Goal: Find specific page/section: Find specific page/section

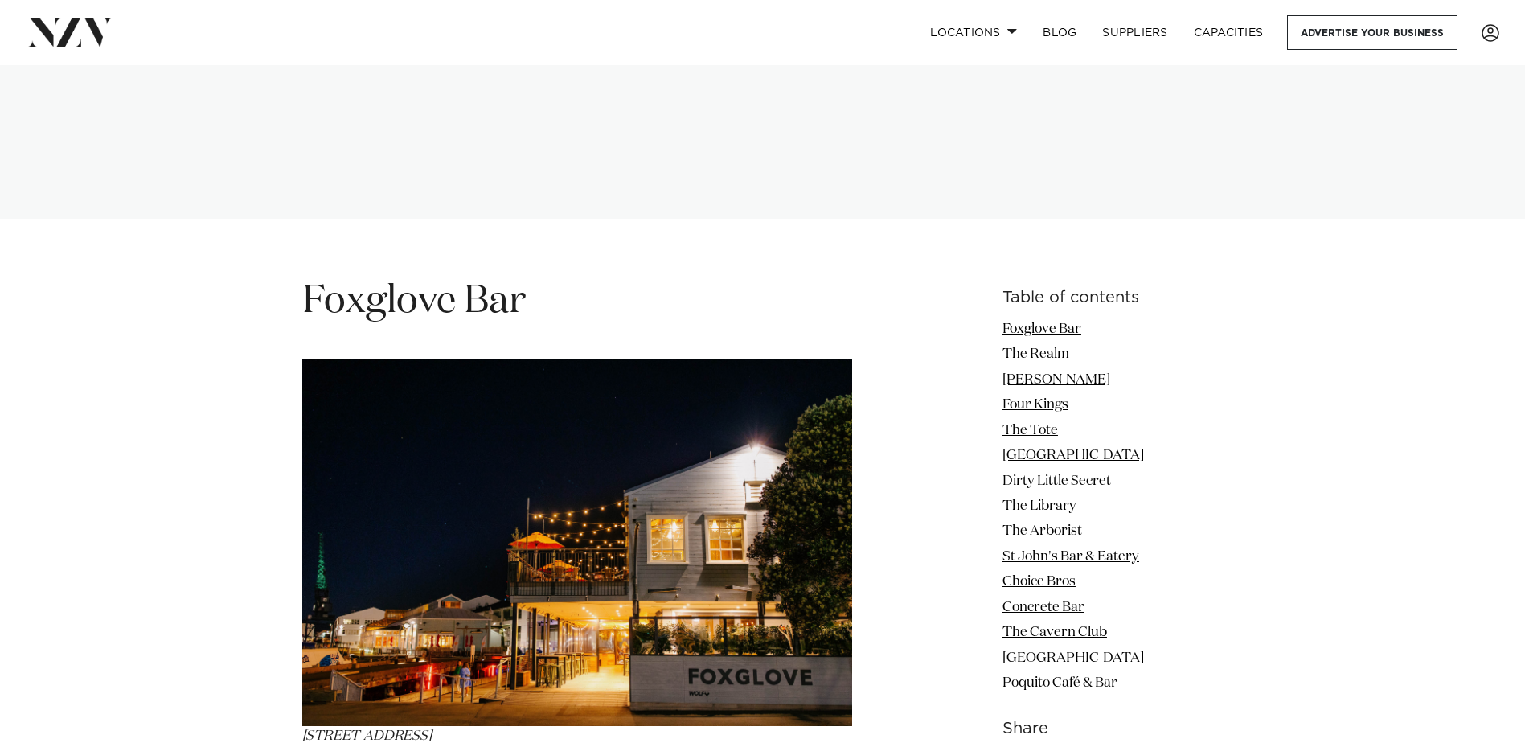
scroll to position [1849, 0]
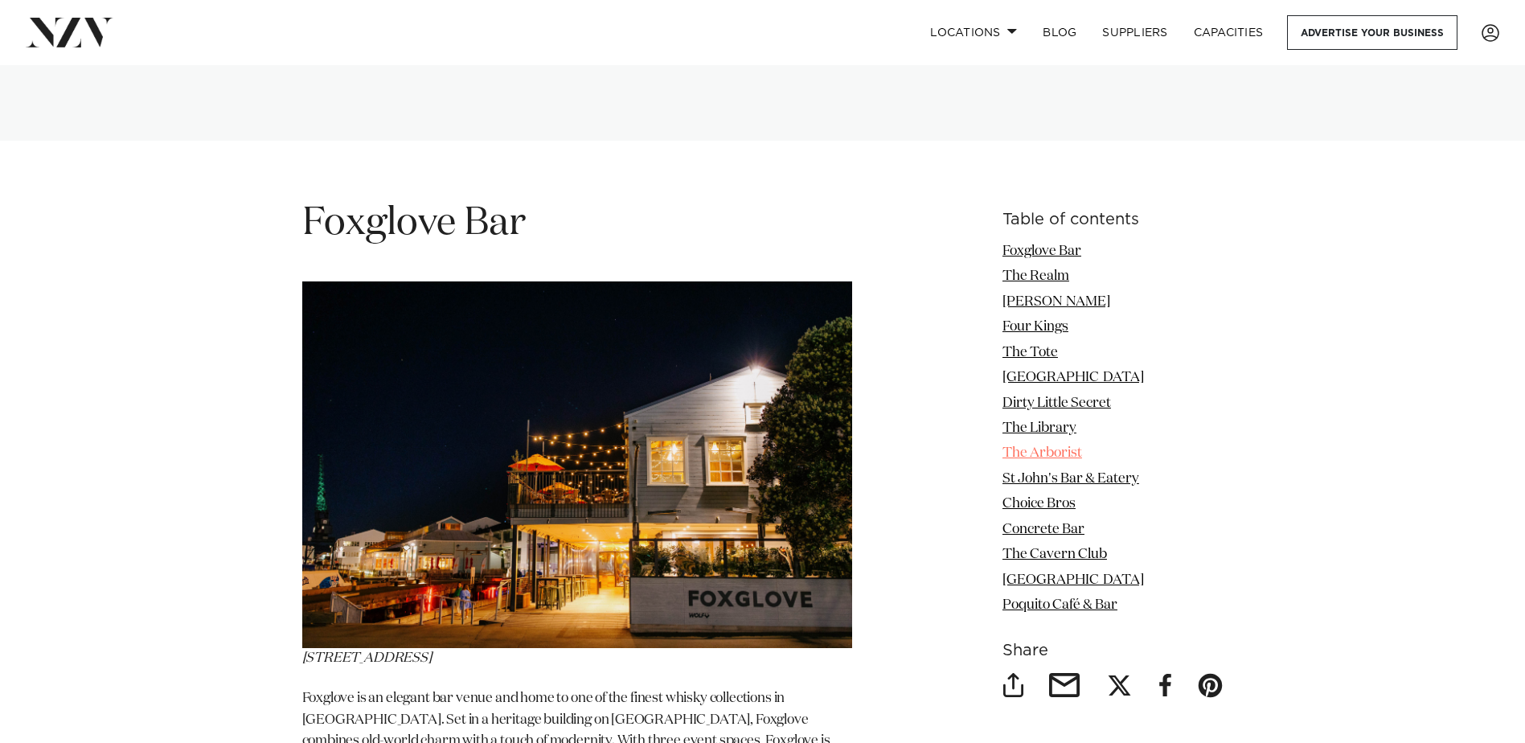
click at [1061, 451] on link "The Arborist" at bounding box center [1042, 453] width 80 height 14
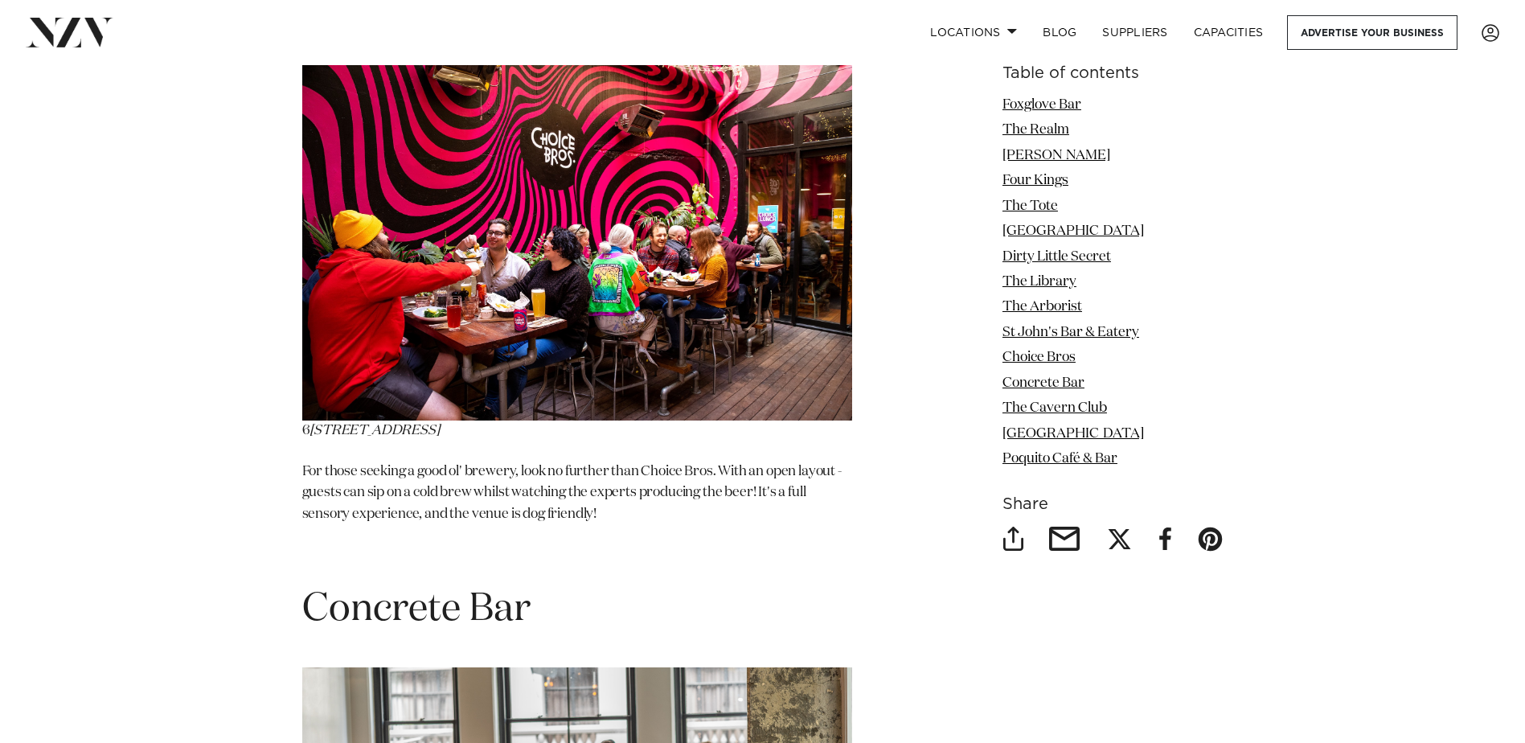
scroll to position [7964, 0]
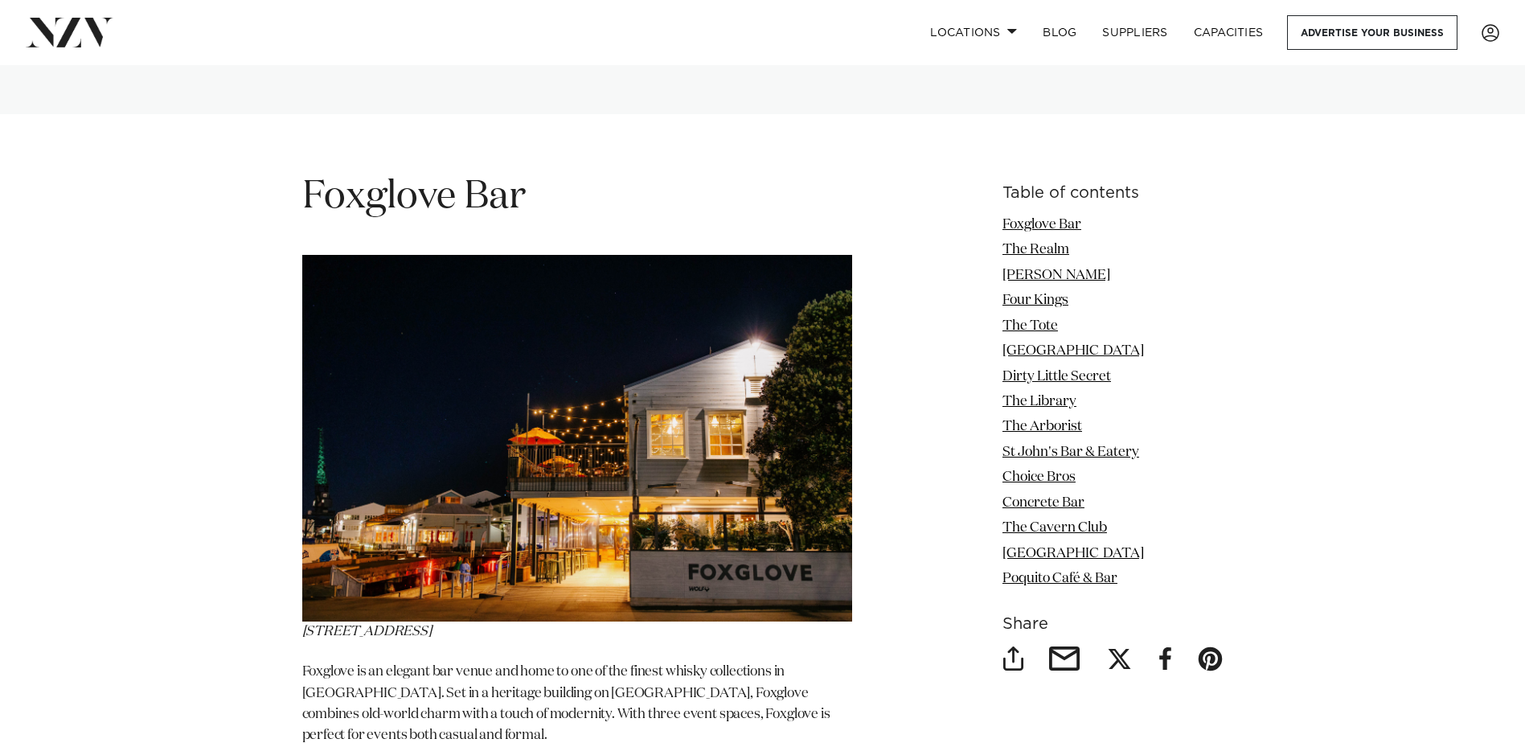
scroll to position [1849, 0]
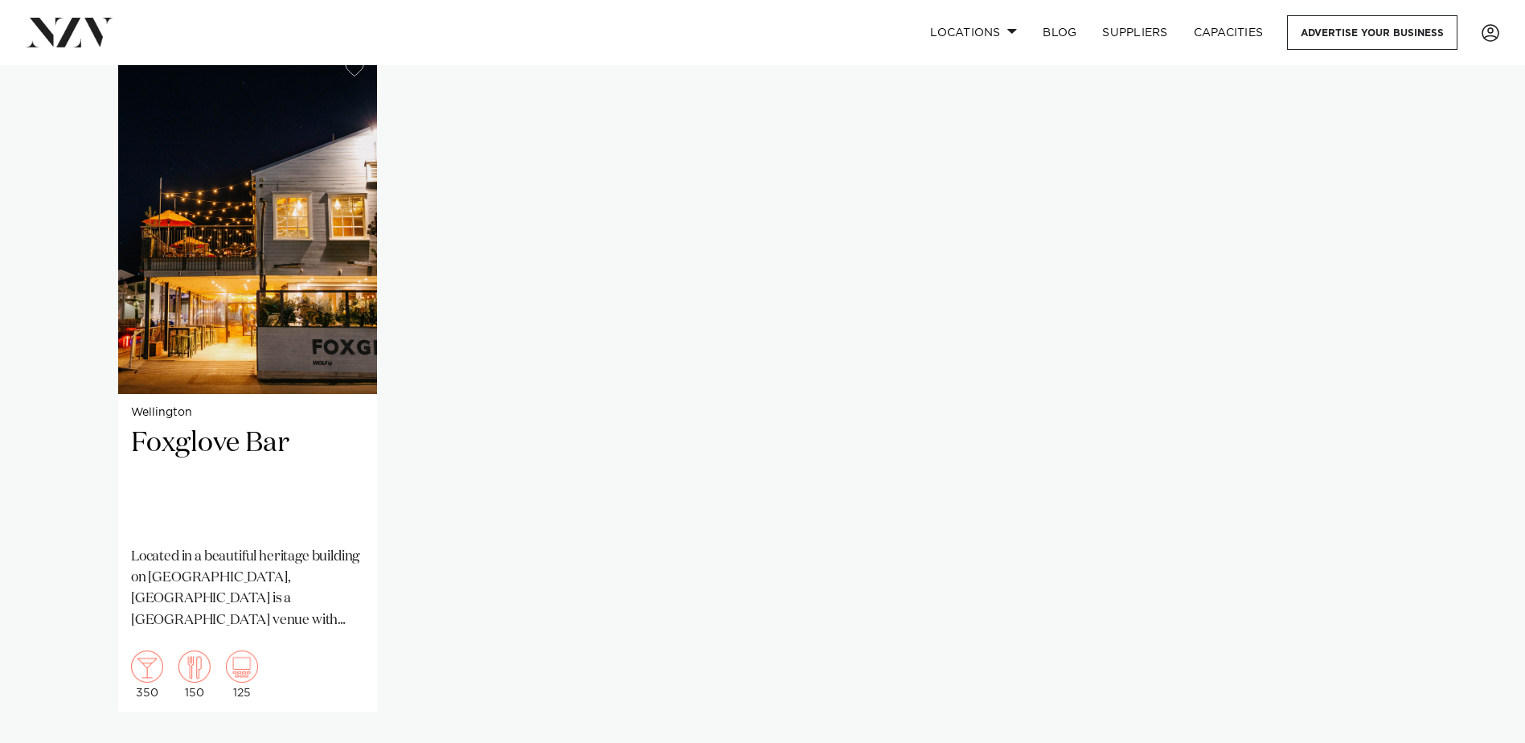
scroll to position [1125, 0]
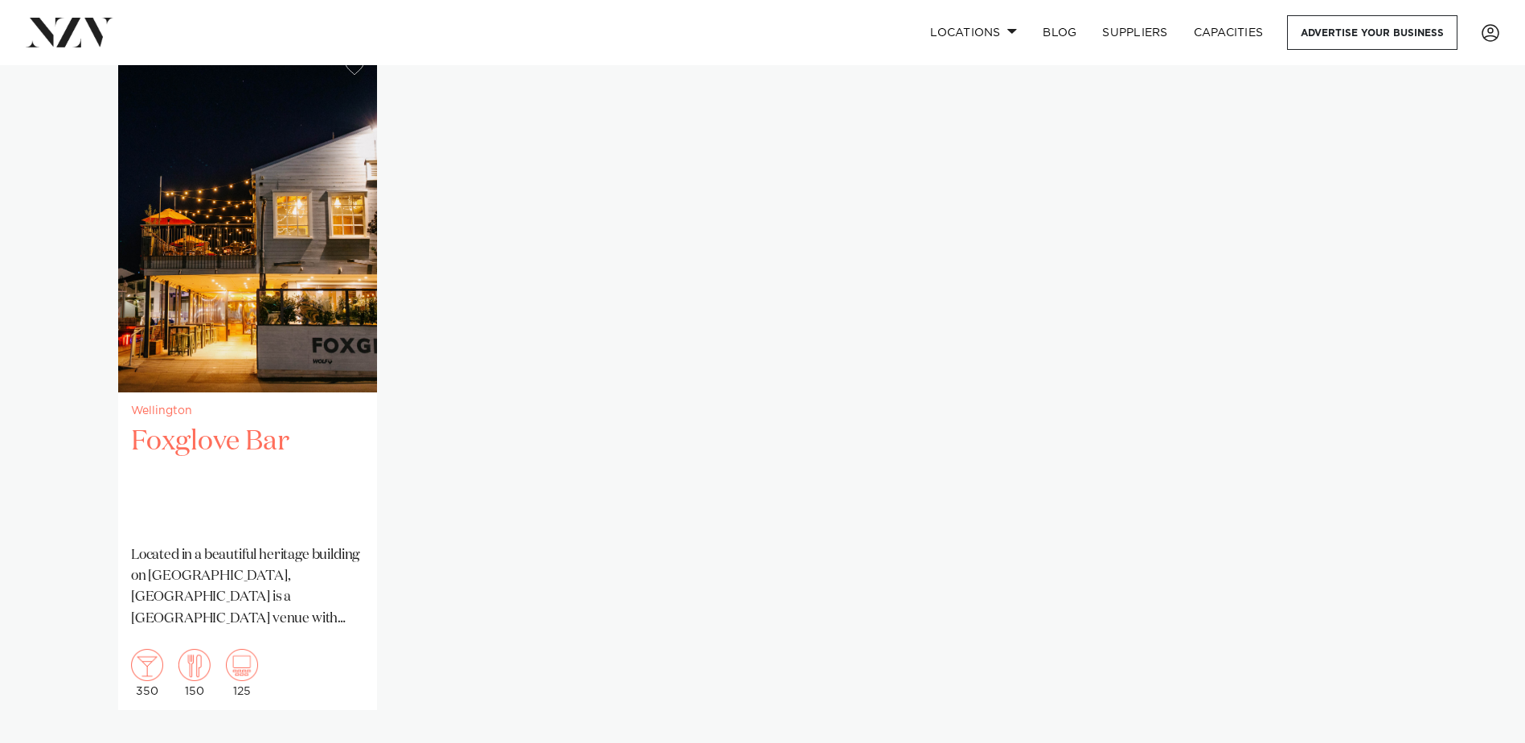
click at [221, 476] on h2 "Foxglove Bar" at bounding box center [247, 478] width 233 height 108
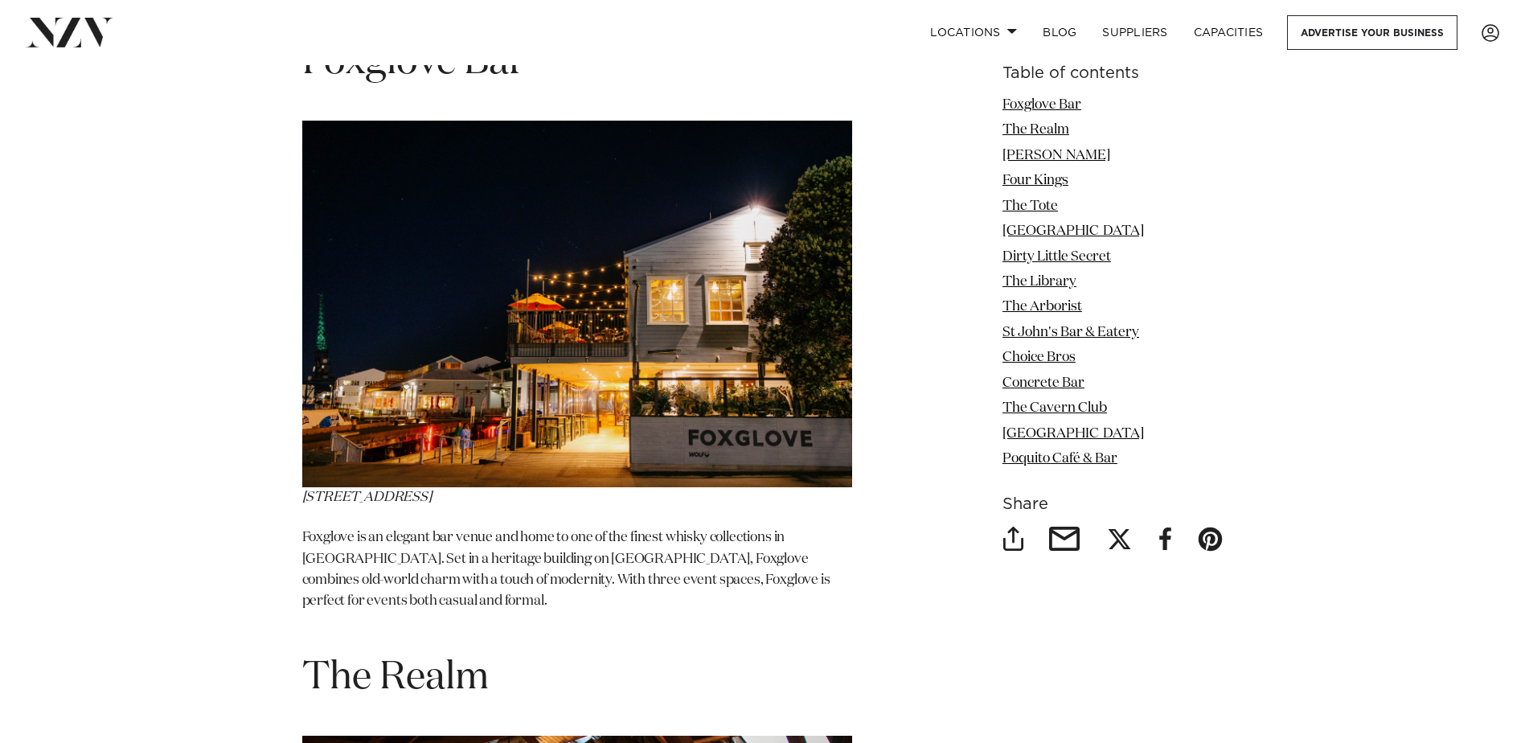
scroll to position [1929, 0]
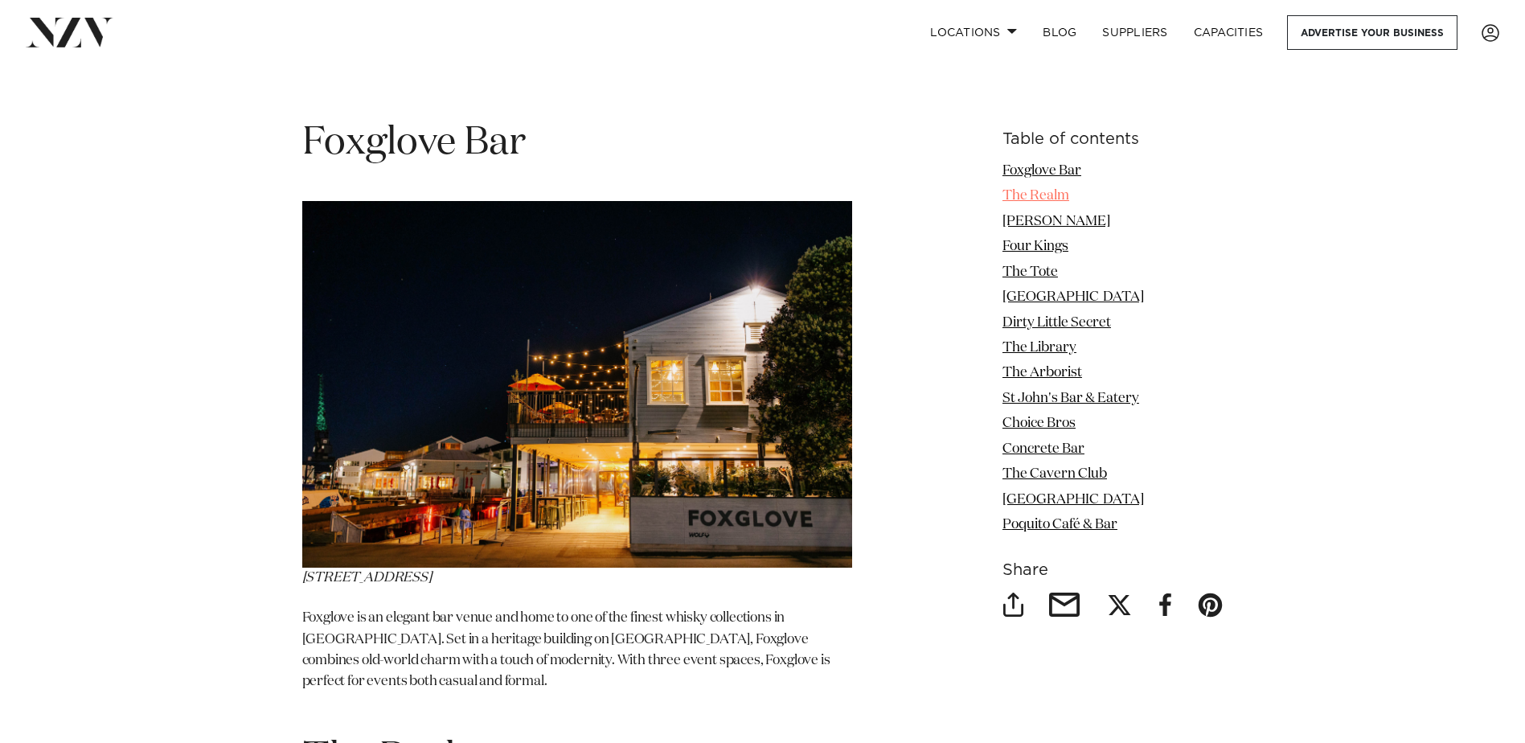
drag, startPoint x: 1038, startPoint y: 167, endPoint x: 1052, endPoint y: 169, distance: 14.6
click at [1038, 167] on link "Foxglove Bar" at bounding box center [1041, 171] width 79 height 14
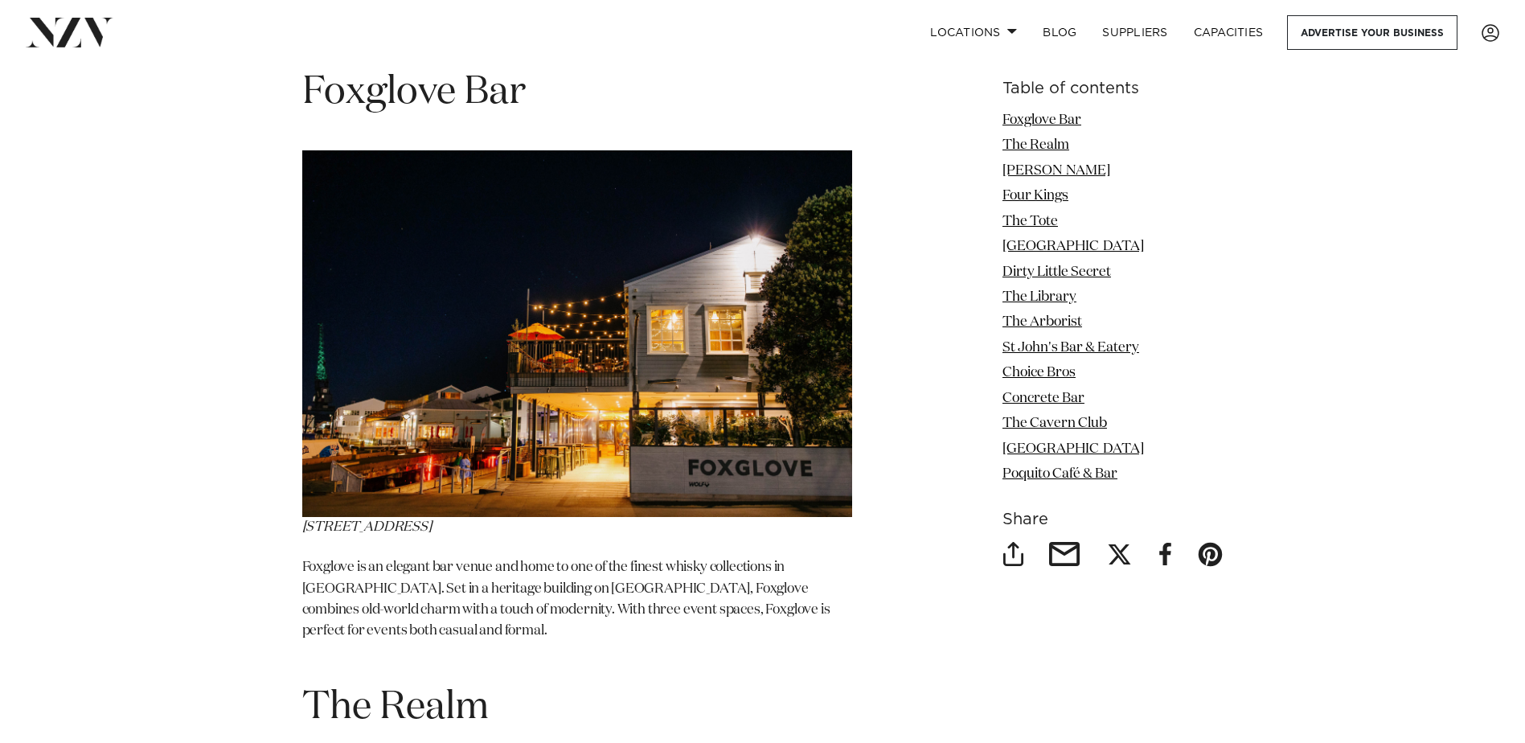
scroll to position [1982, 0]
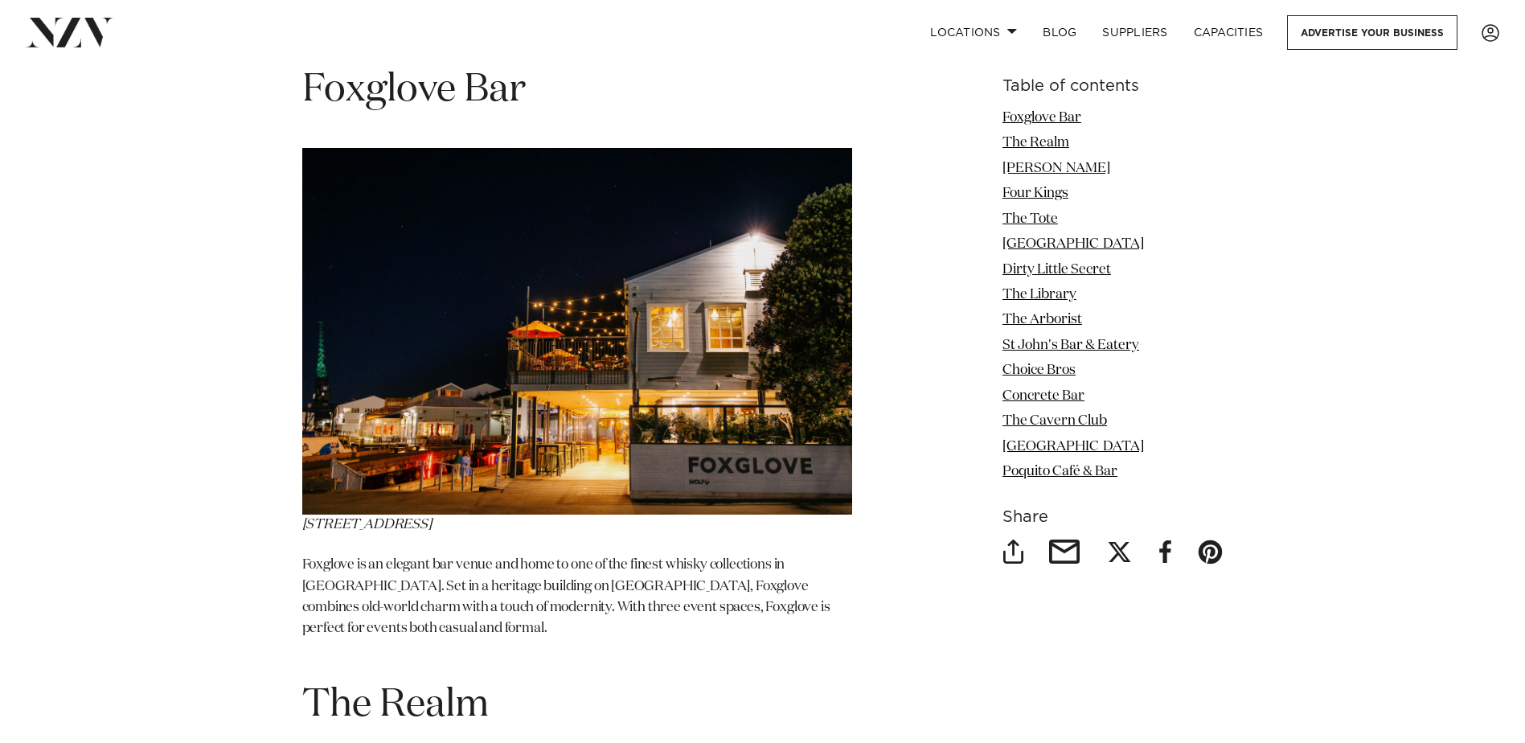
click at [636, 451] on img at bounding box center [577, 331] width 550 height 366
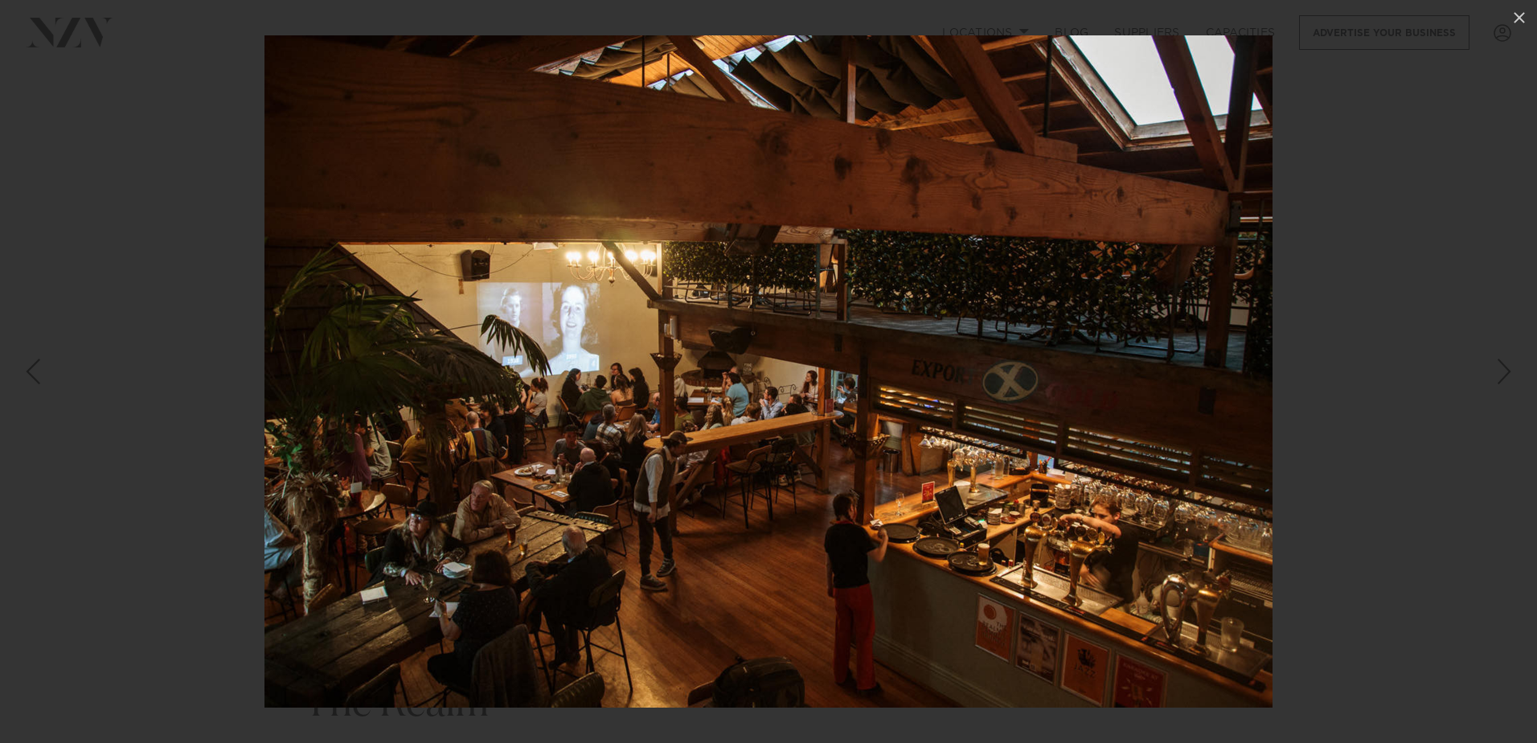
click at [1471, 290] on div at bounding box center [768, 371] width 1537 height 743
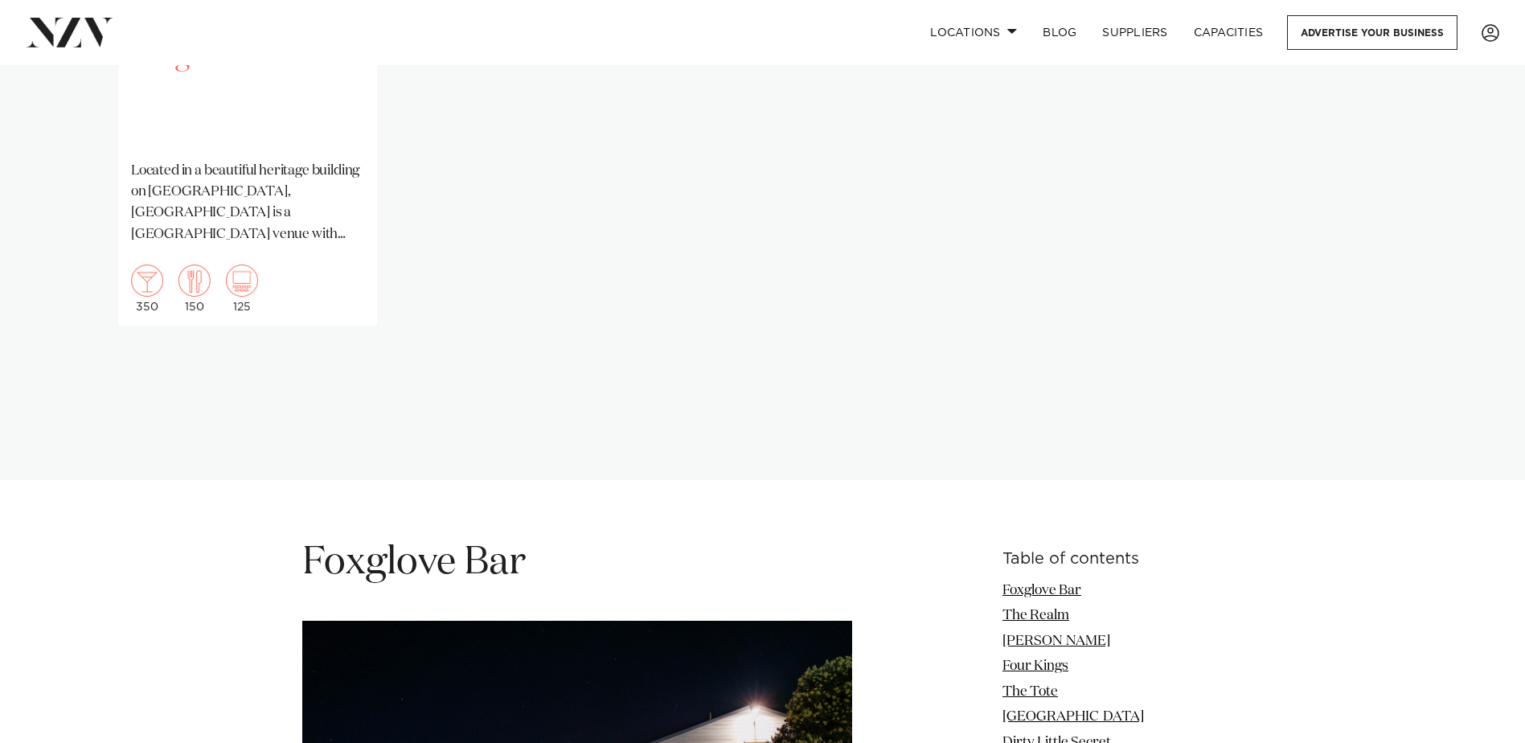
scroll to position [1419, 0]
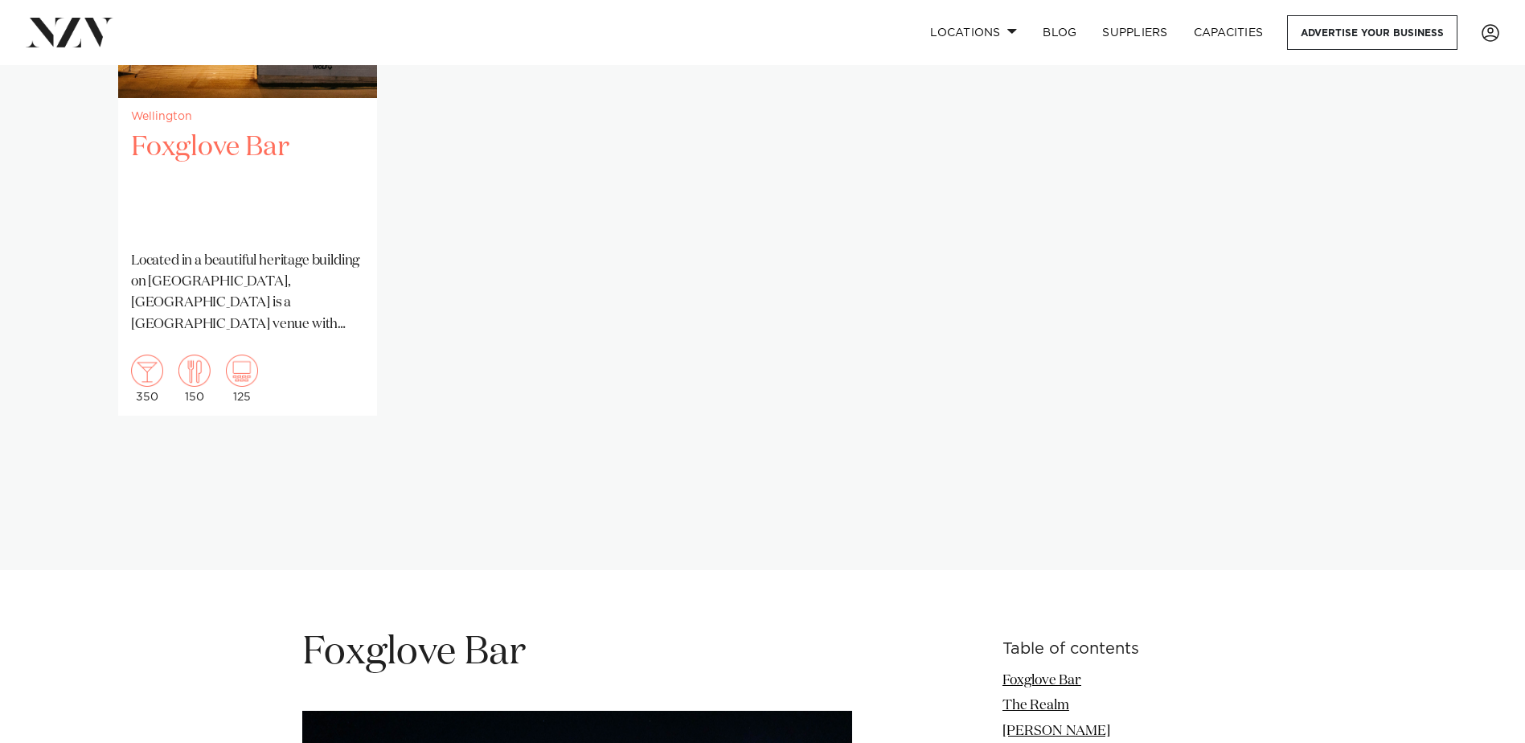
click at [214, 158] on h2 "Foxglove Bar" at bounding box center [247, 183] width 233 height 108
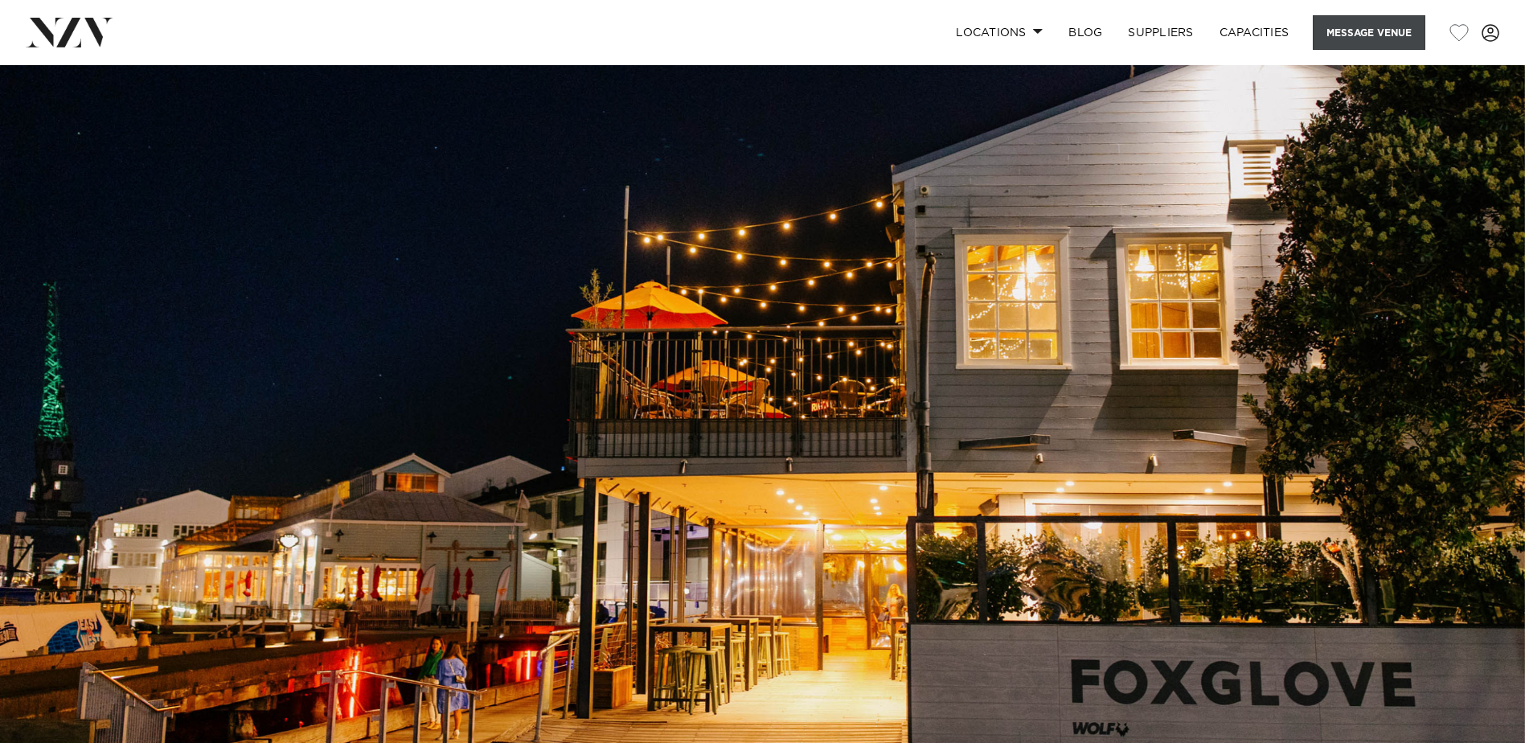
click at [1376, 30] on button "Message Venue" at bounding box center [1368, 32] width 113 height 35
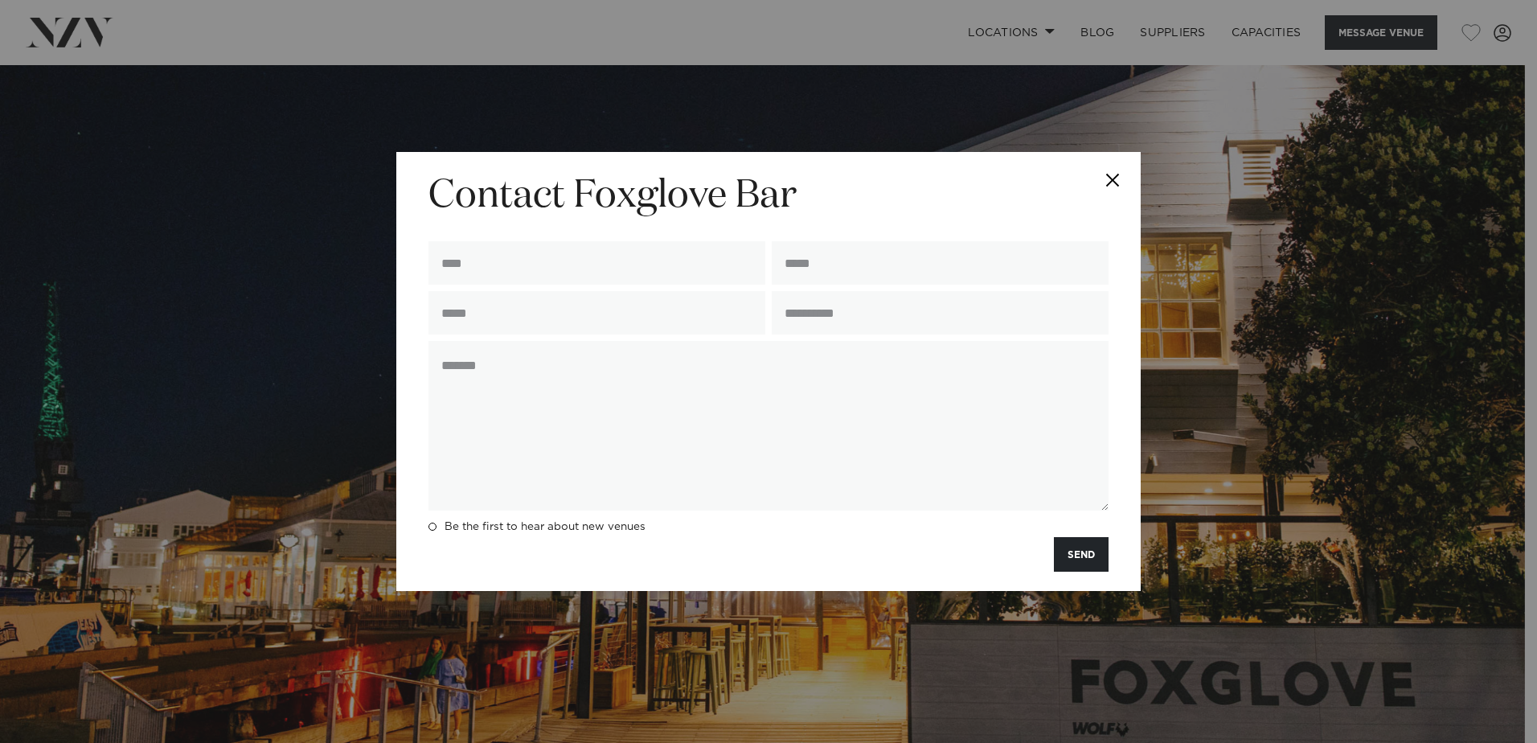
click at [1107, 183] on button "Close" at bounding box center [1112, 180] width 56 height 56
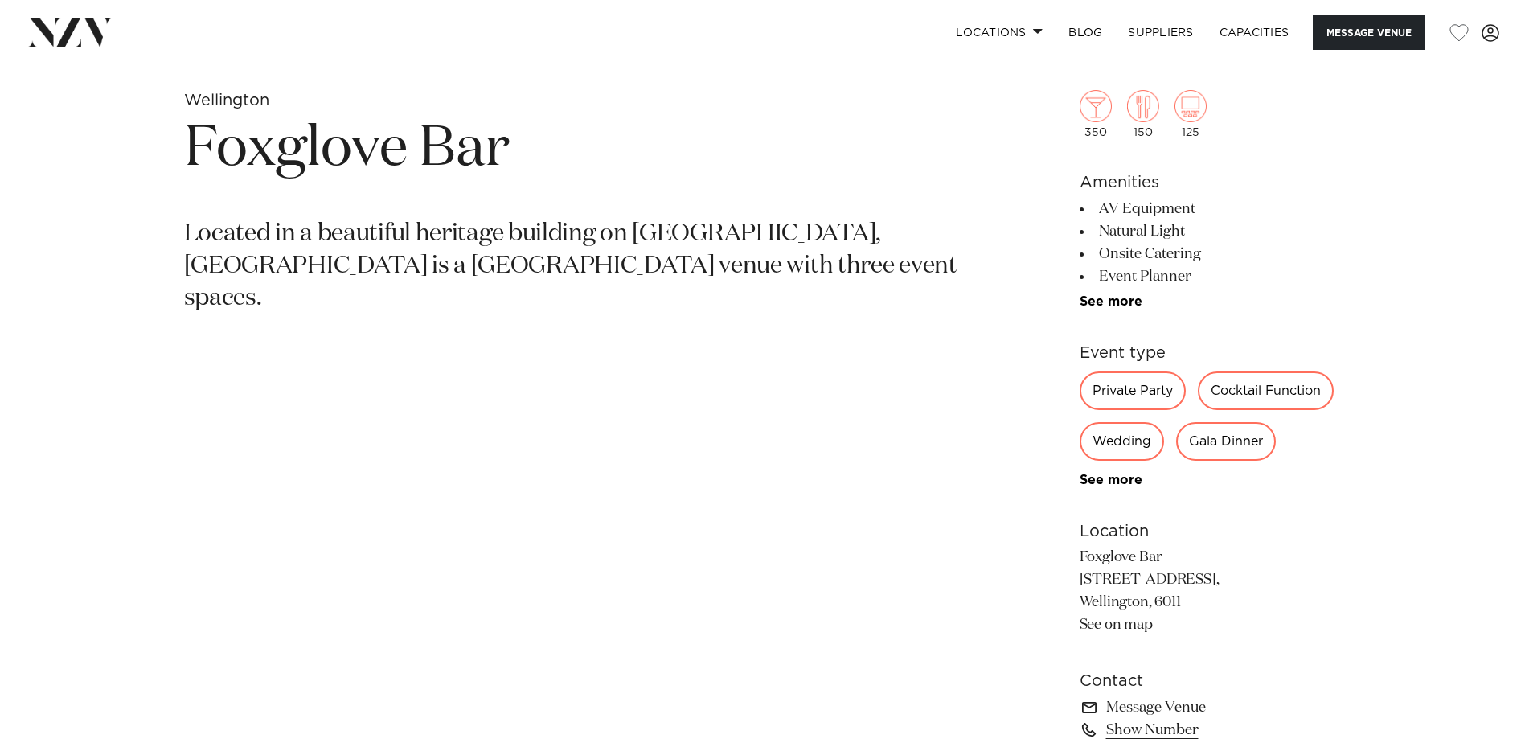
scroll to position [884, 0]
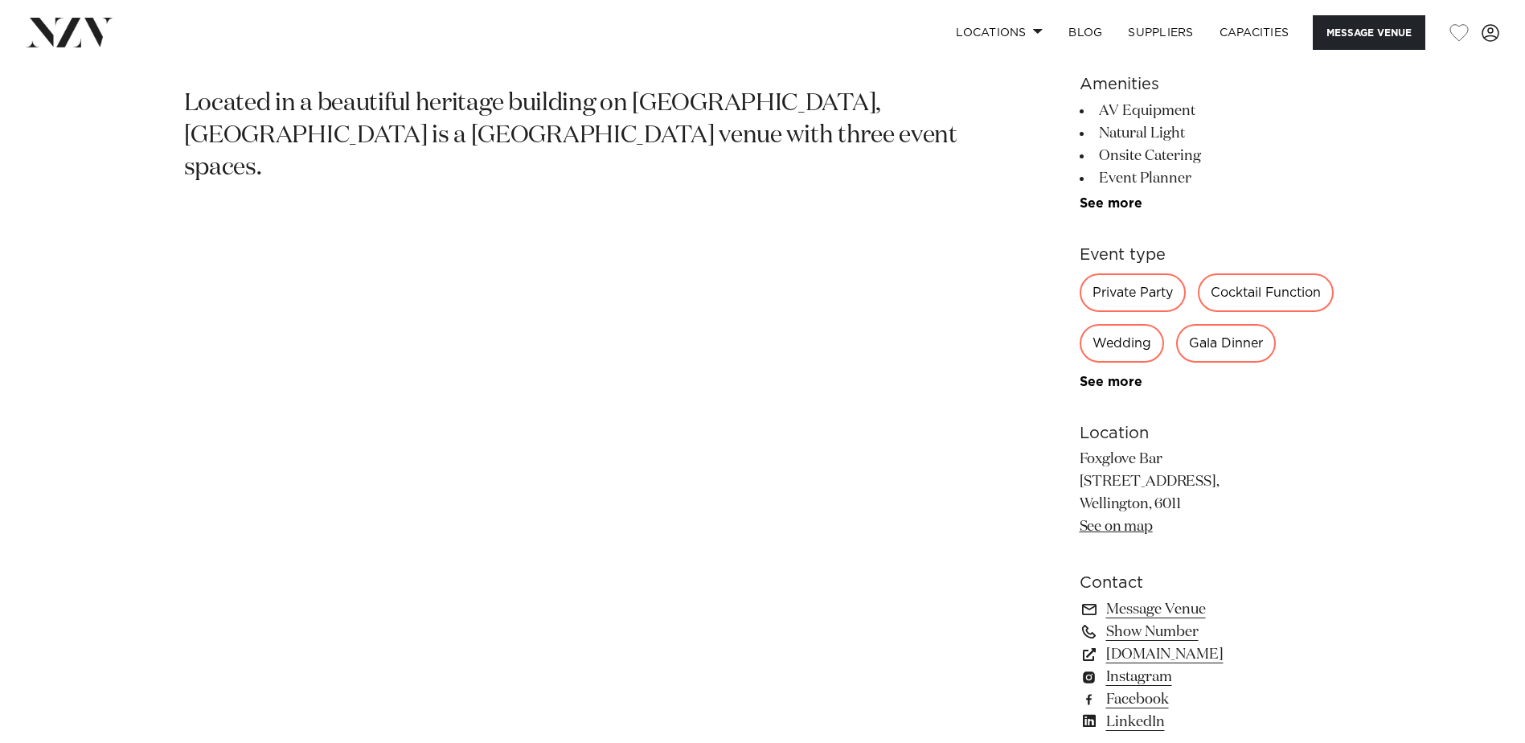
click at [1261, 293] on div "Cocktail Function" at bounding box center [1266, 292] width 136 height 39
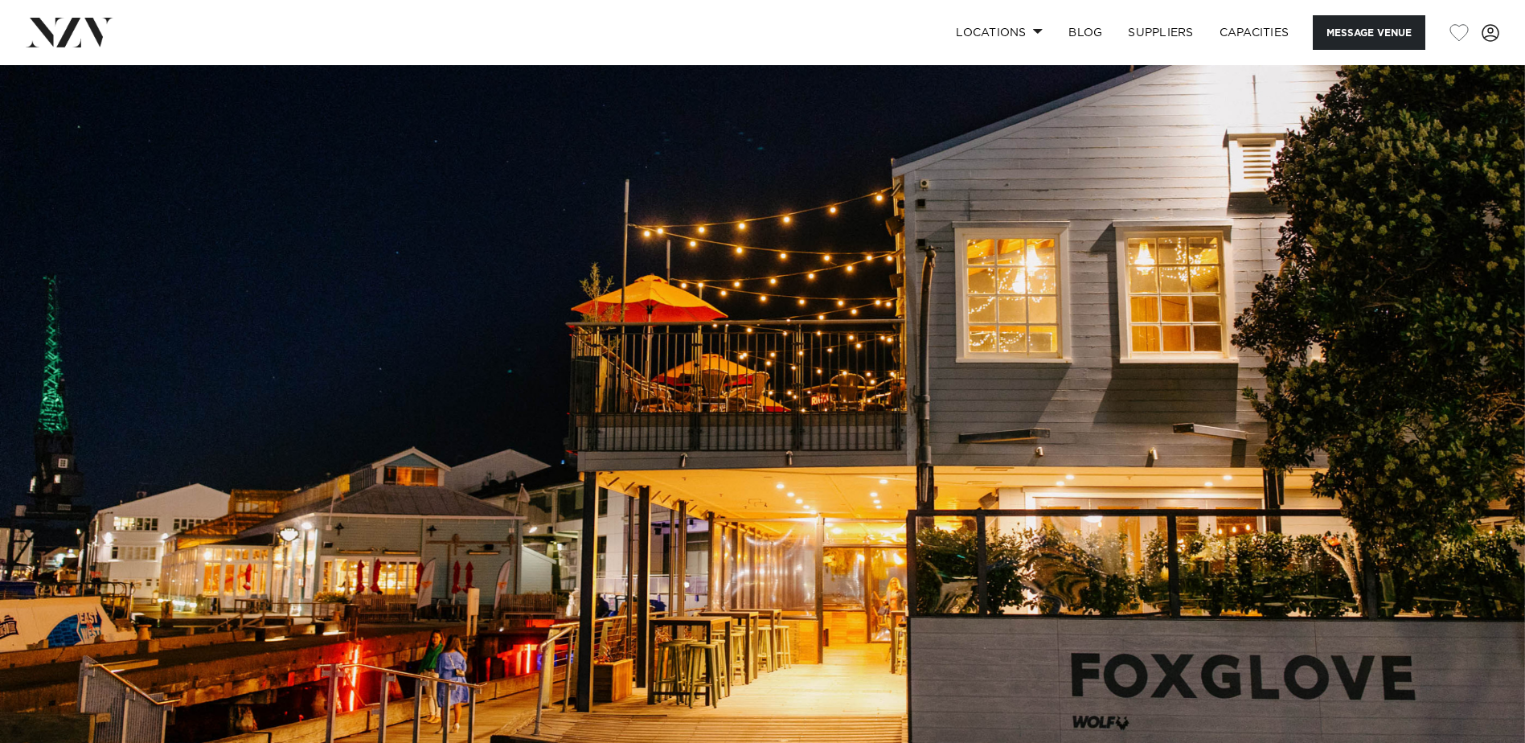
scroll to position [0, 0]
